Goal: Book appointment/travel/reservation

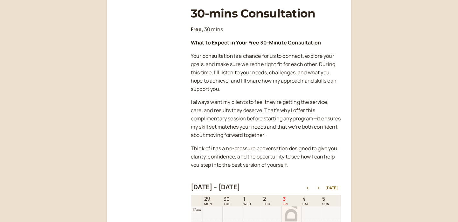
scroll to position [204, 0]
